Goal: Check status: Check status

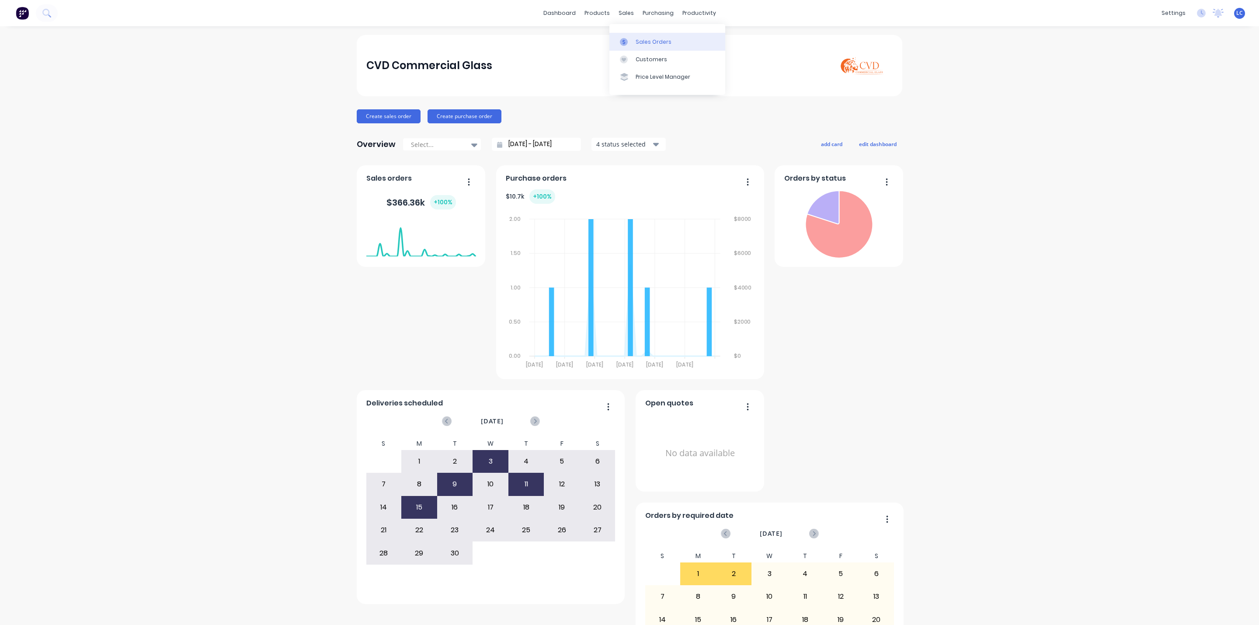
click at [635, 37] on link "Sales Orders" at bounding box center [668, 41] width 116 height 17
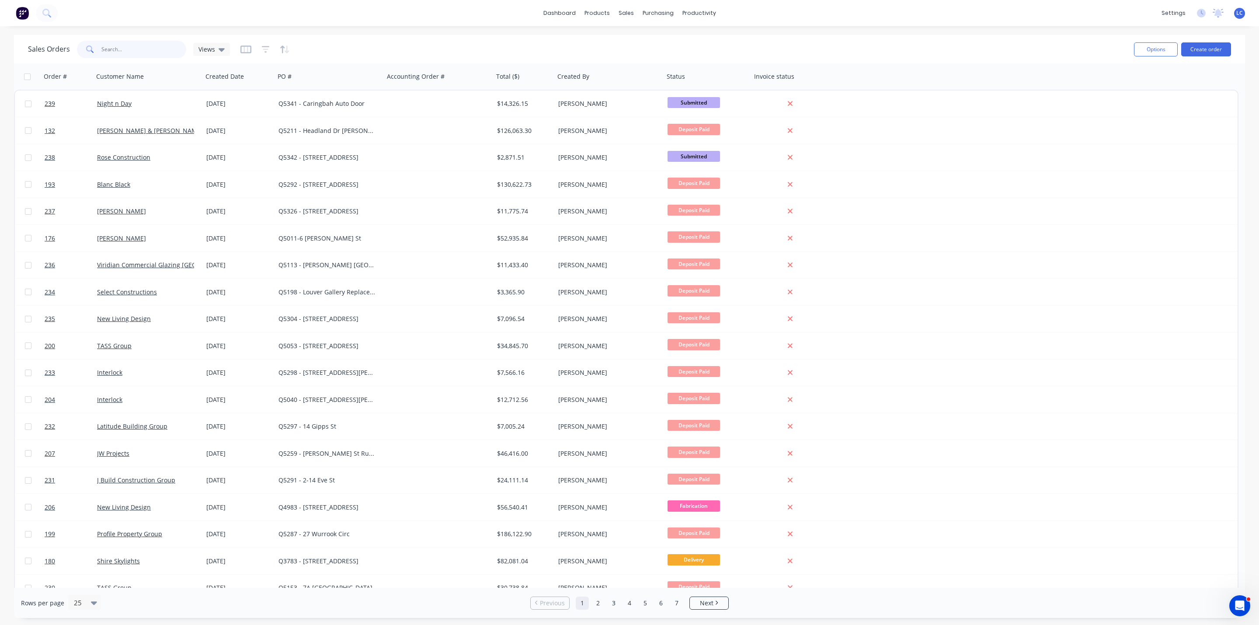
click at [147, 42] on input "text" at bounding box center [143, 49] width 85 height 17
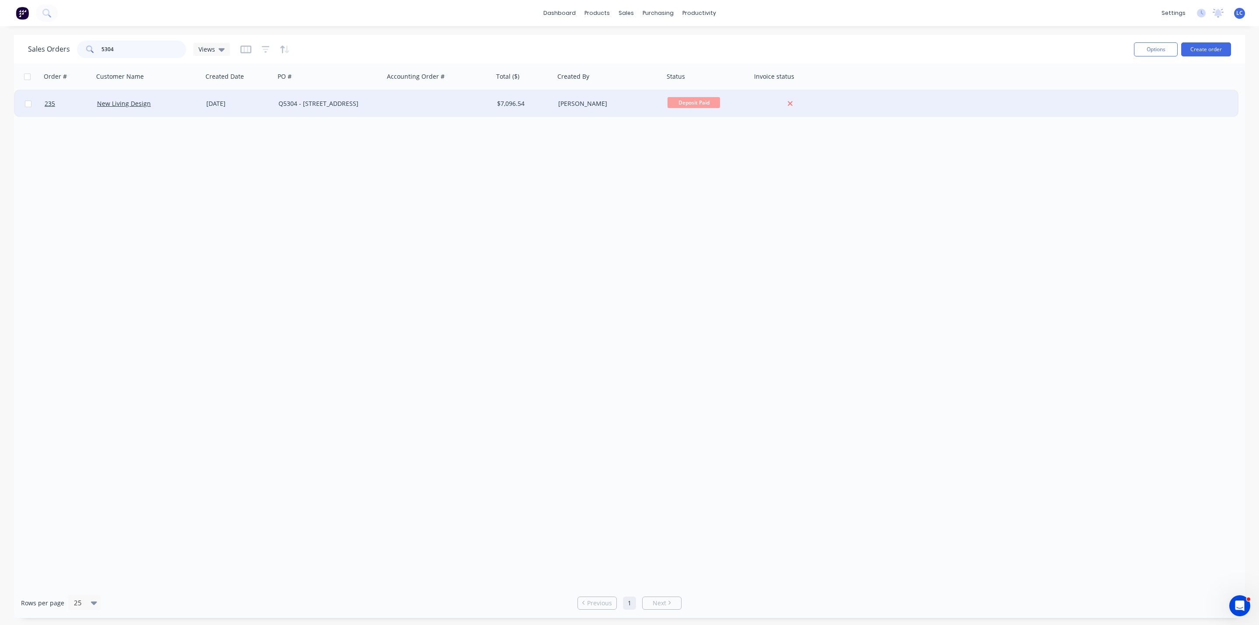
type input "5304"
click at [298, 101] on div "Q5304 - 124 Wyalla Rd" at bounding box center [327, 103] width 97 height 9
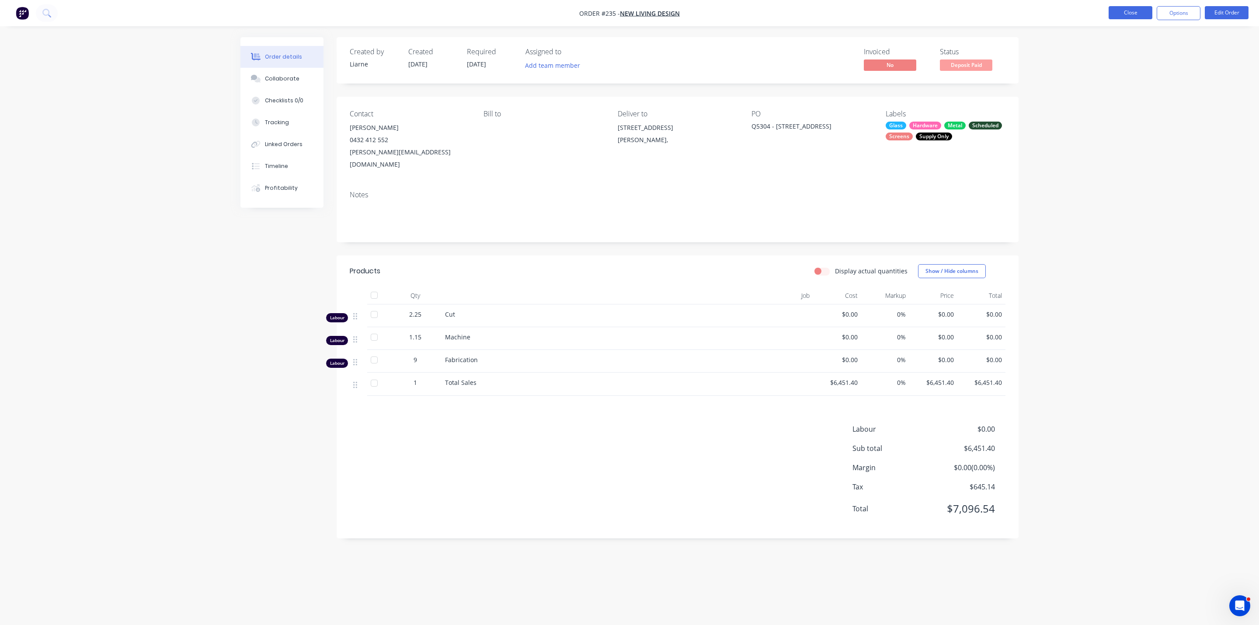
click at [1115, 14] on button "Close" at bounding box center [1131, 12] width 44 height 13
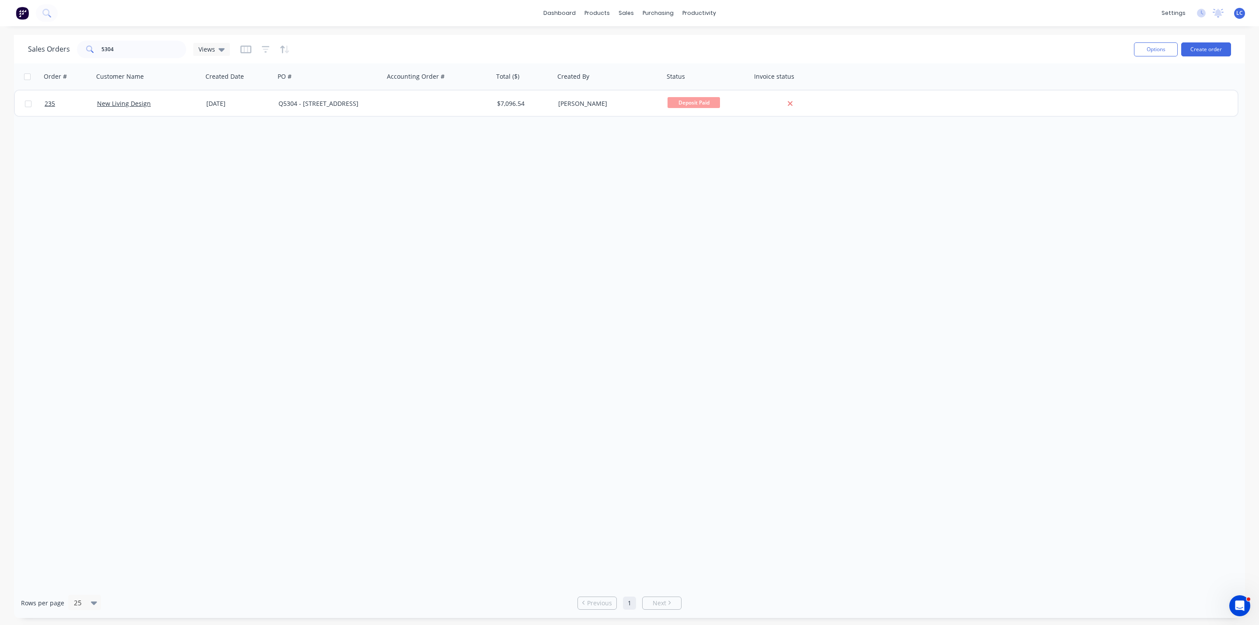
click at [140, 12] on div "dashboard products sales purchasing productivity dashboard products Product Cat…" at bounding box center [629, 13] width 1259 height 26
drag, startPoint x: 133, startPoint y: 51, endPoint x: 60, endPoint y: 46, distance: 72.8
click at [60, 46] on div "Sales Orders 5304 Views" at bounding box center [129, 49] width 202 height 17
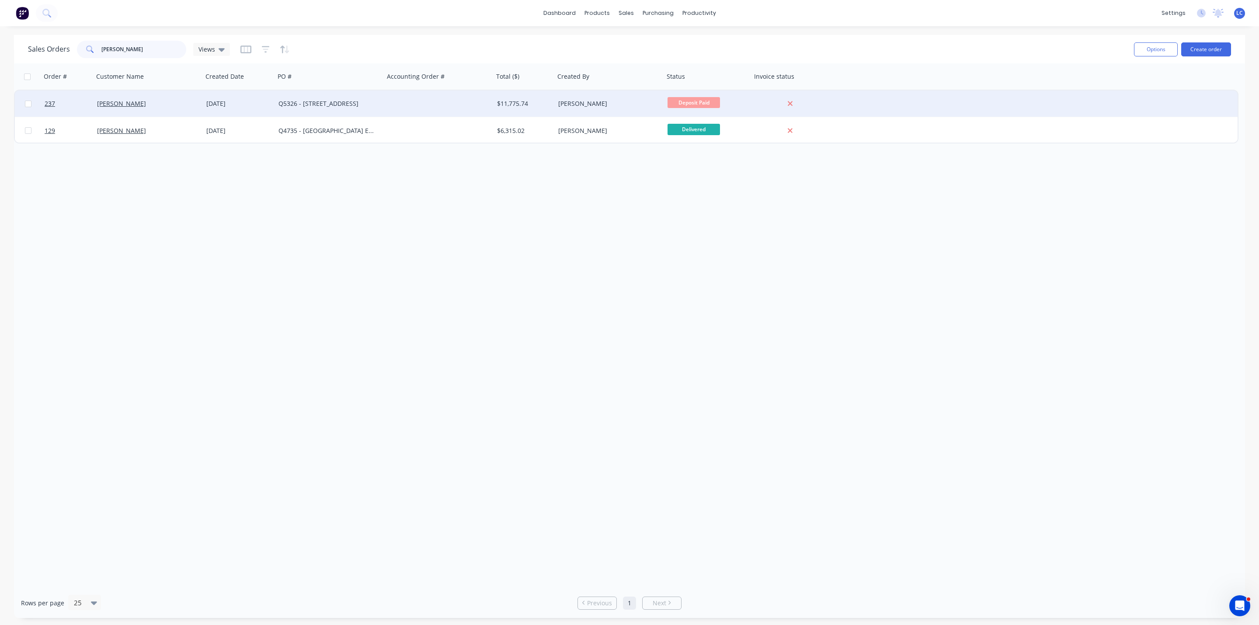
type input "Harrison"
click at [316, 104] on div "Q5326 - 17 Geneva Place, Engadine" at bounding box center [327, 103] width 97 height 9
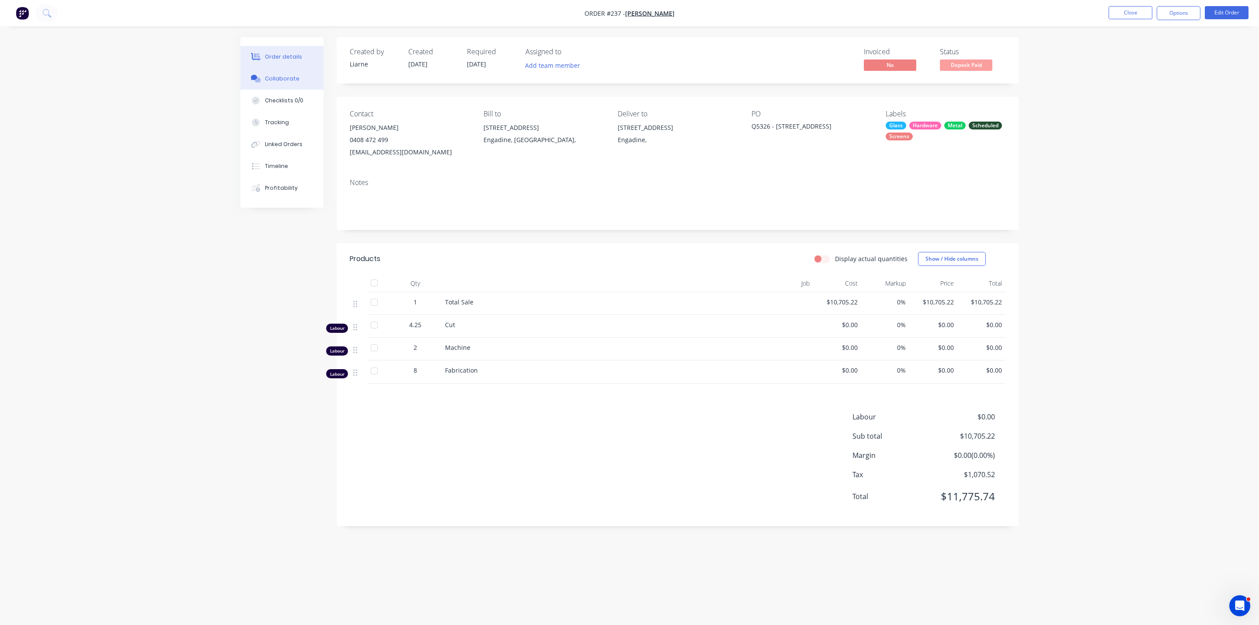
click at [265, 71] on button "Collaborate" at bounding box center [282, 79] width 83 height 22
